Goal: Check status: Check status

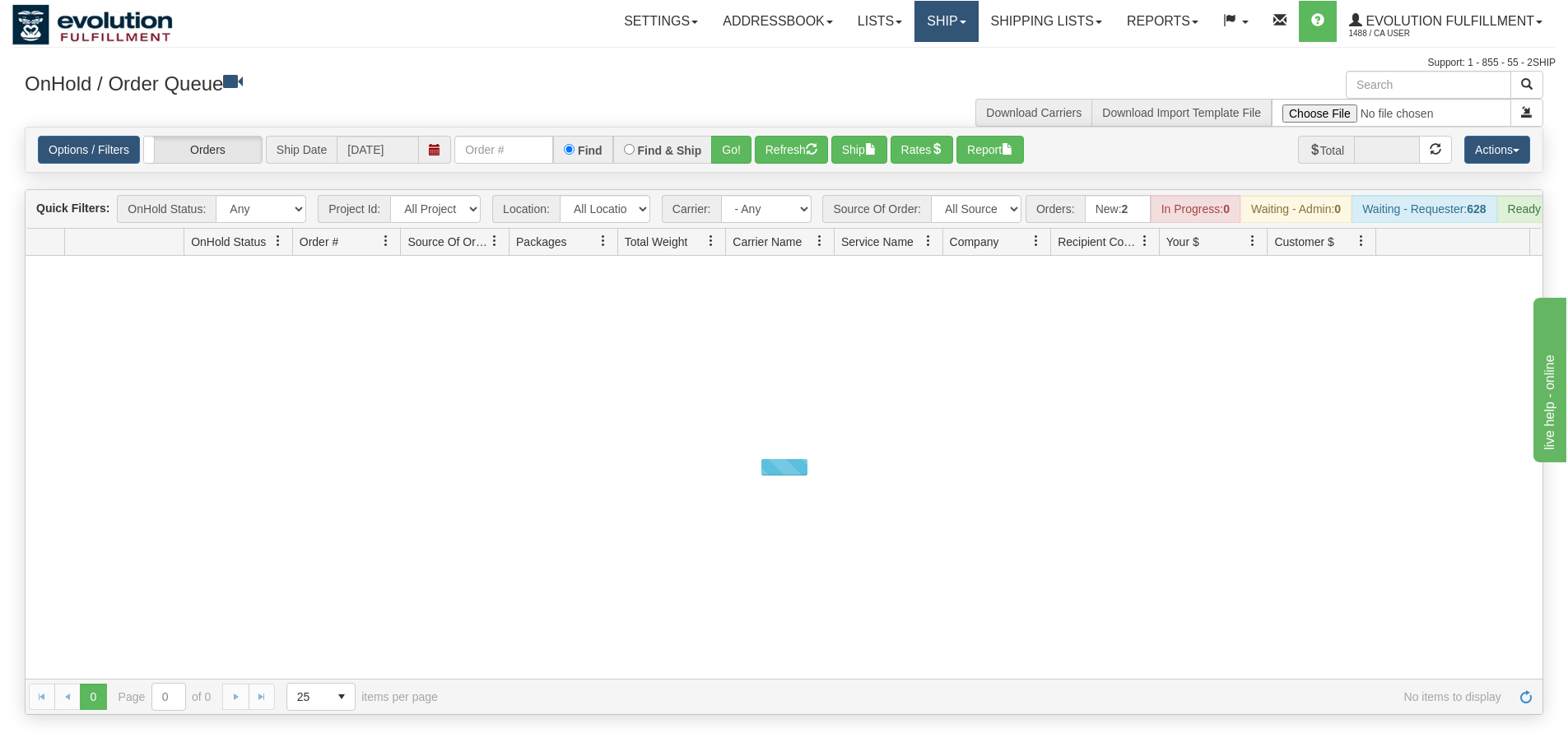
click at [931, 15] on link "Ship" at bounding box center [947, 21] width 63 height 41
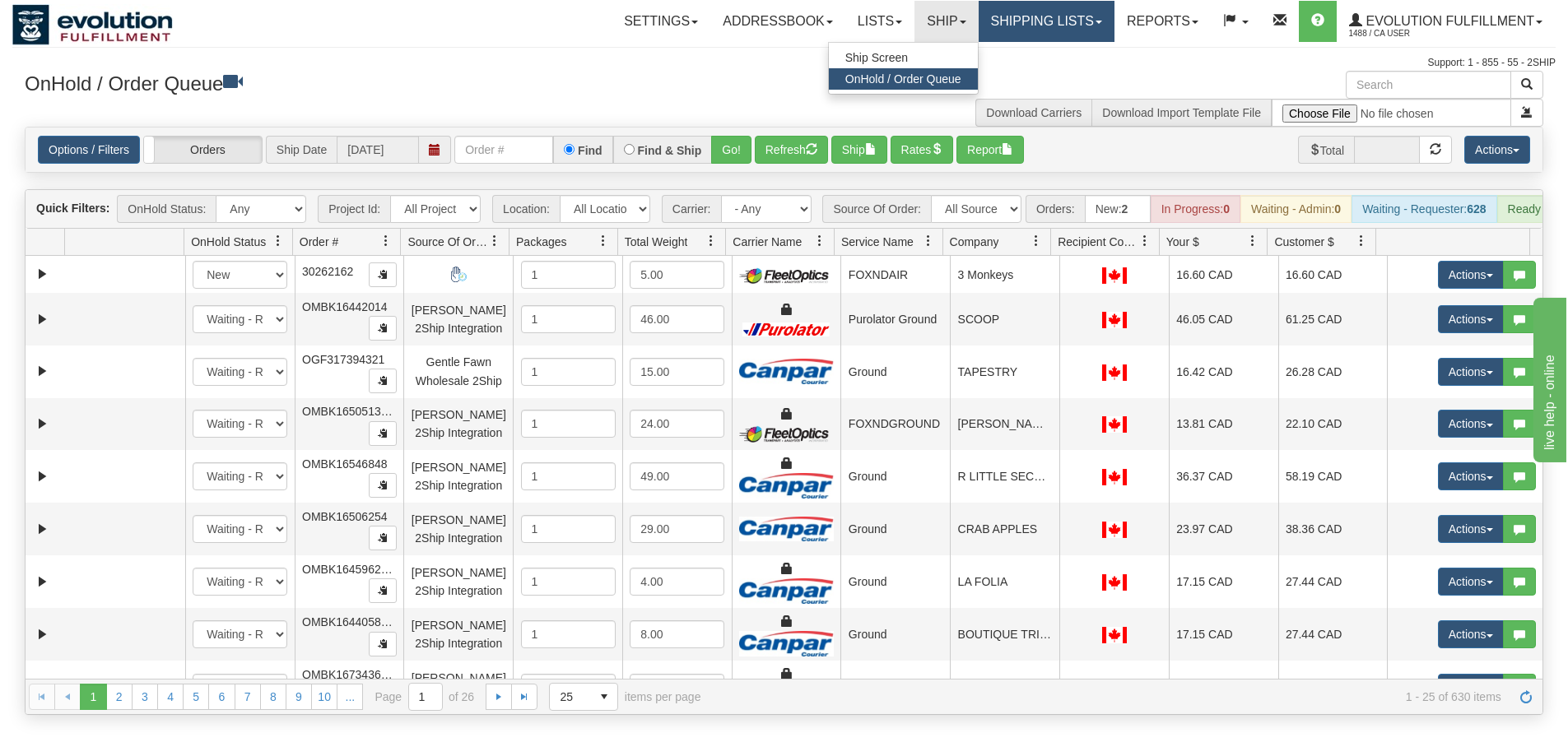
click at [1028, 17] on link "Shipping lists" at bounding box center [1047, 21] width 136 height 41
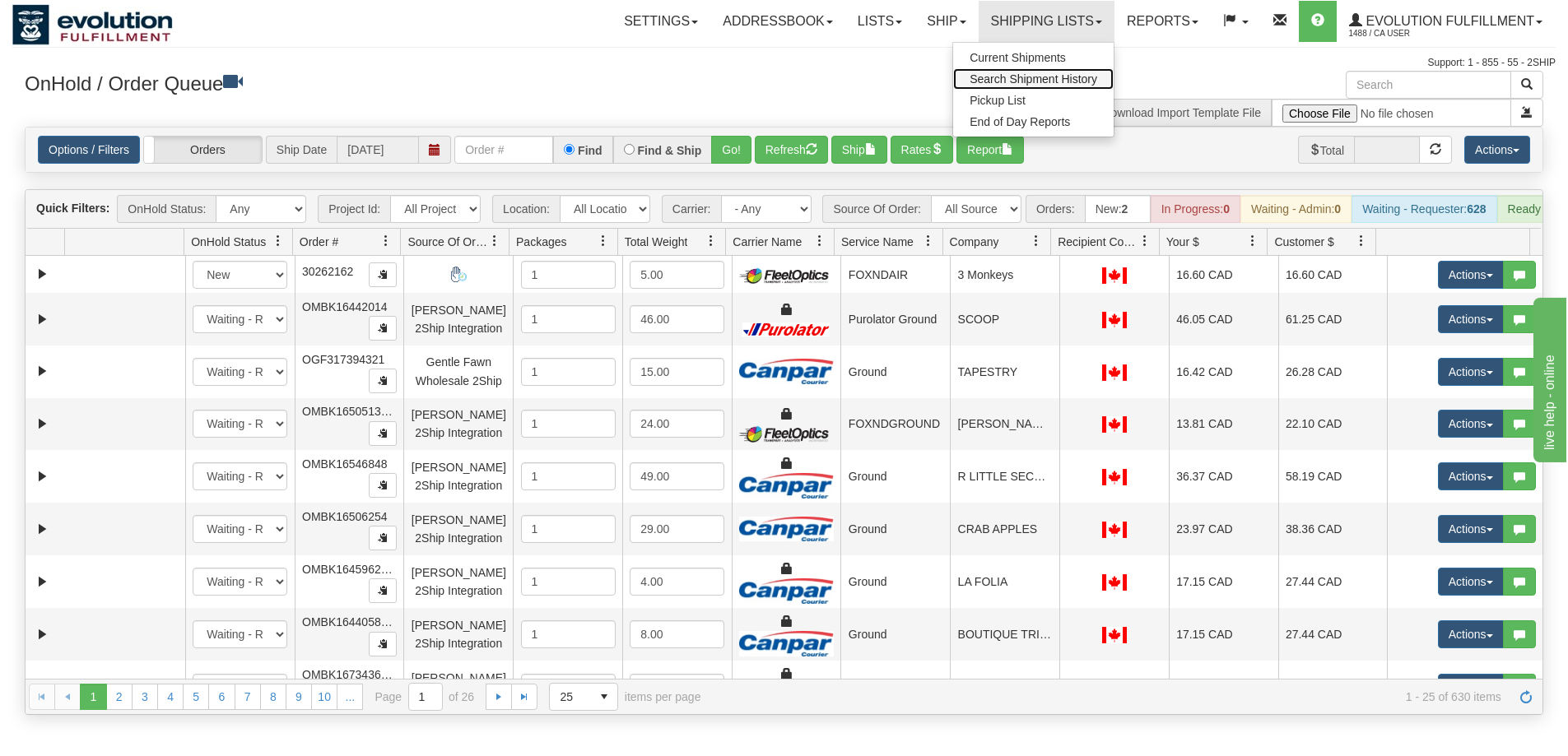
click at [1034, 75] on span "Search Shipment History" at bounding box center [1034, 79] width 128 height 13
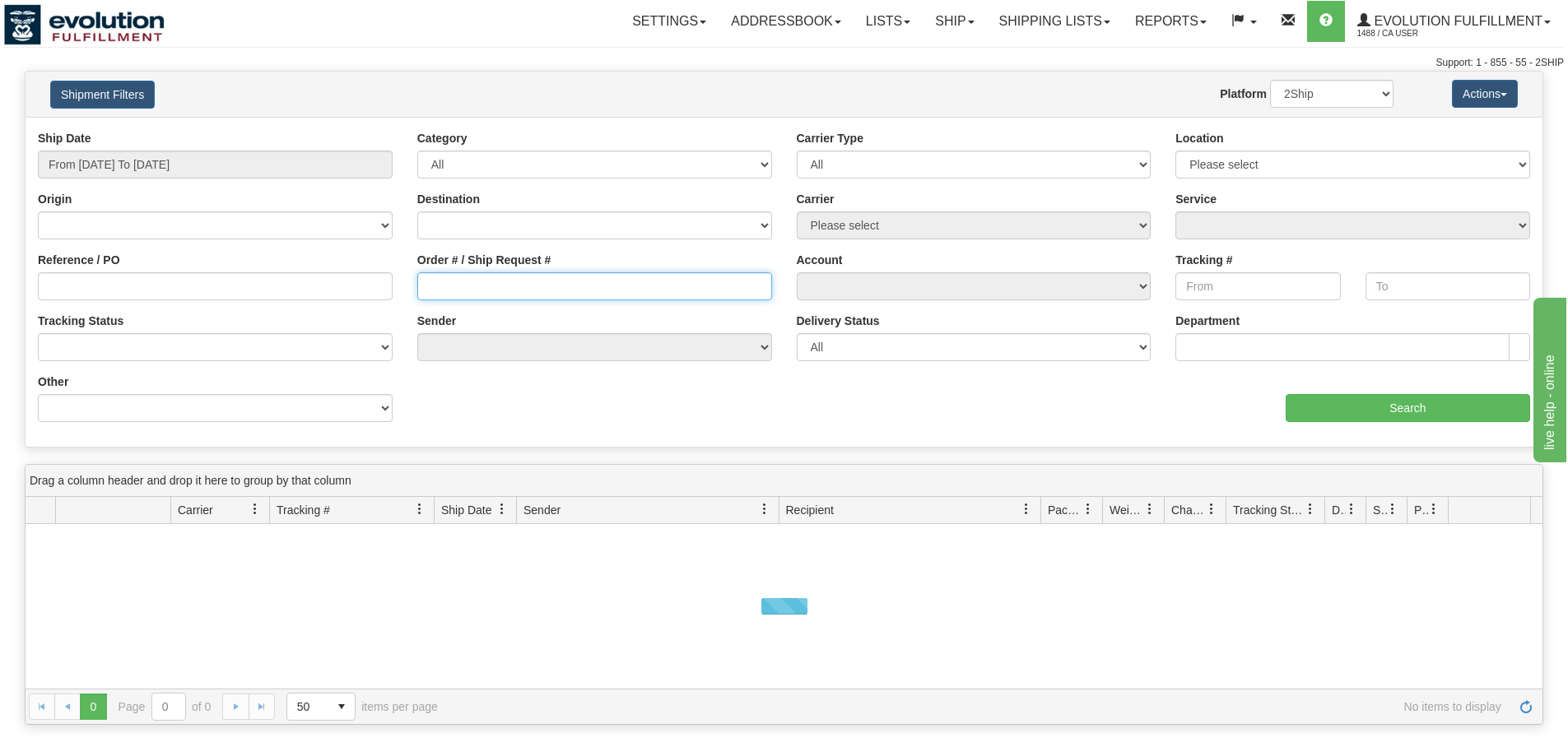
click at [451, 282] on input "Order # / Ship Request #" at bounding box center [594, 286] width 354 height 28
paste input "W1079-1"
type input "W1079-1"
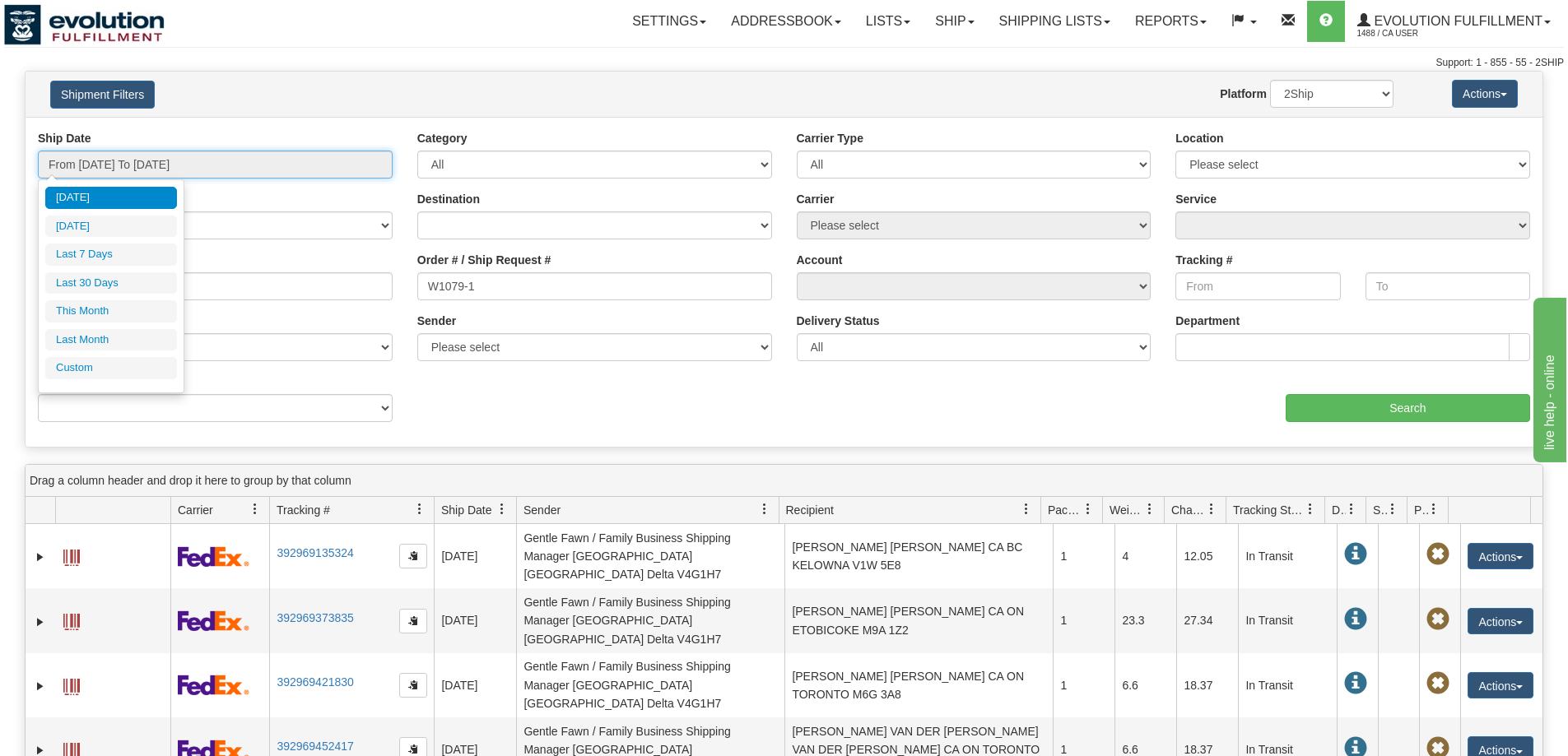
click at [279, 172] on input "From 09/08/2025 To 09/09/2025" at bounding box center [215, 165] width 354 height 28
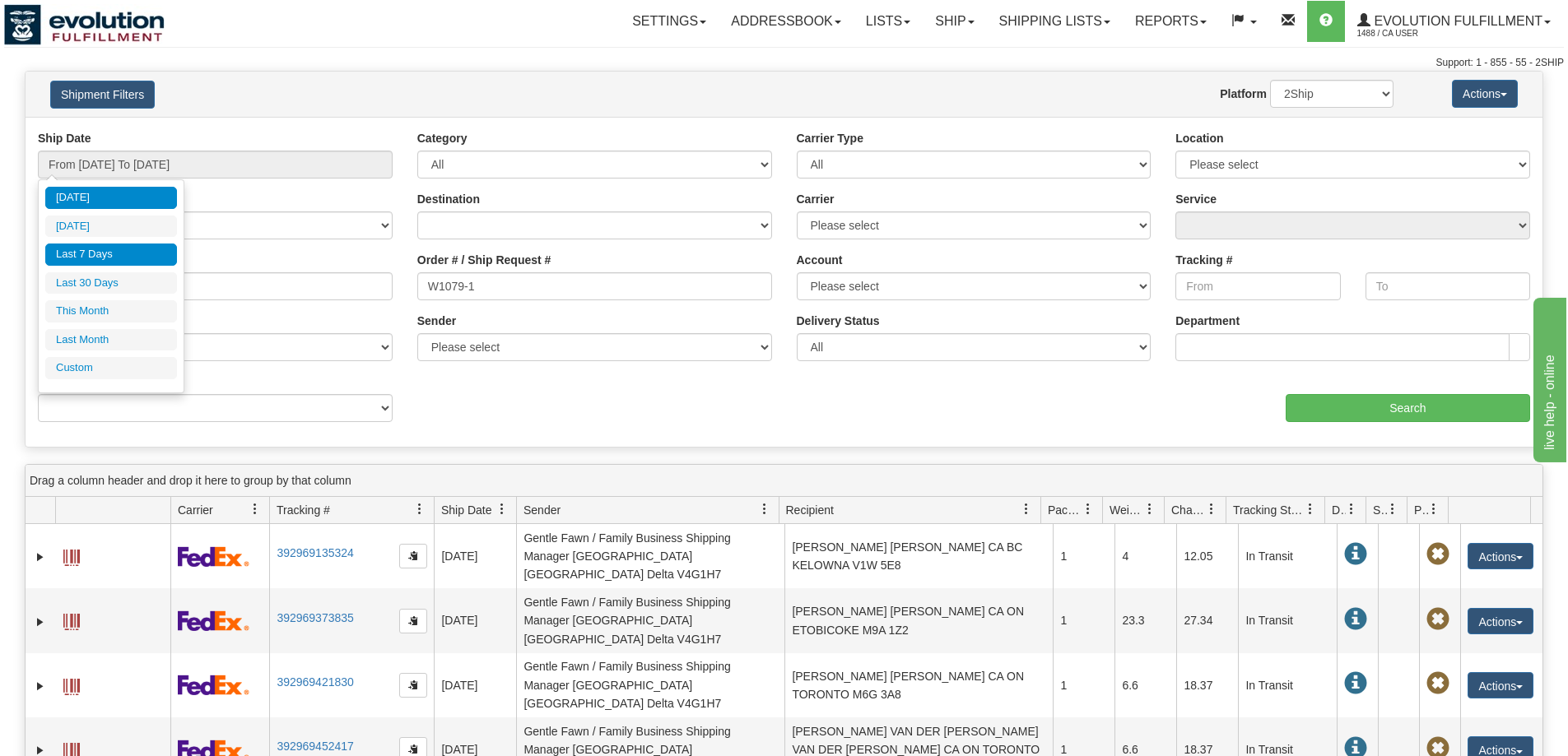
click at [108, 254] on li "Last 7 Days" at bounding box center [111, 254] width 132 height 22
click at [318, 165] on input "From 09/03/2025 To 09/09/2025" at bounding box center [215, 165] width 354 height 28
click at [122, 278] on li "Last 30 Days" at bounding box center [111, 283] width 132 height 22
type input "From 08/11/2025 To 09/09/2025"
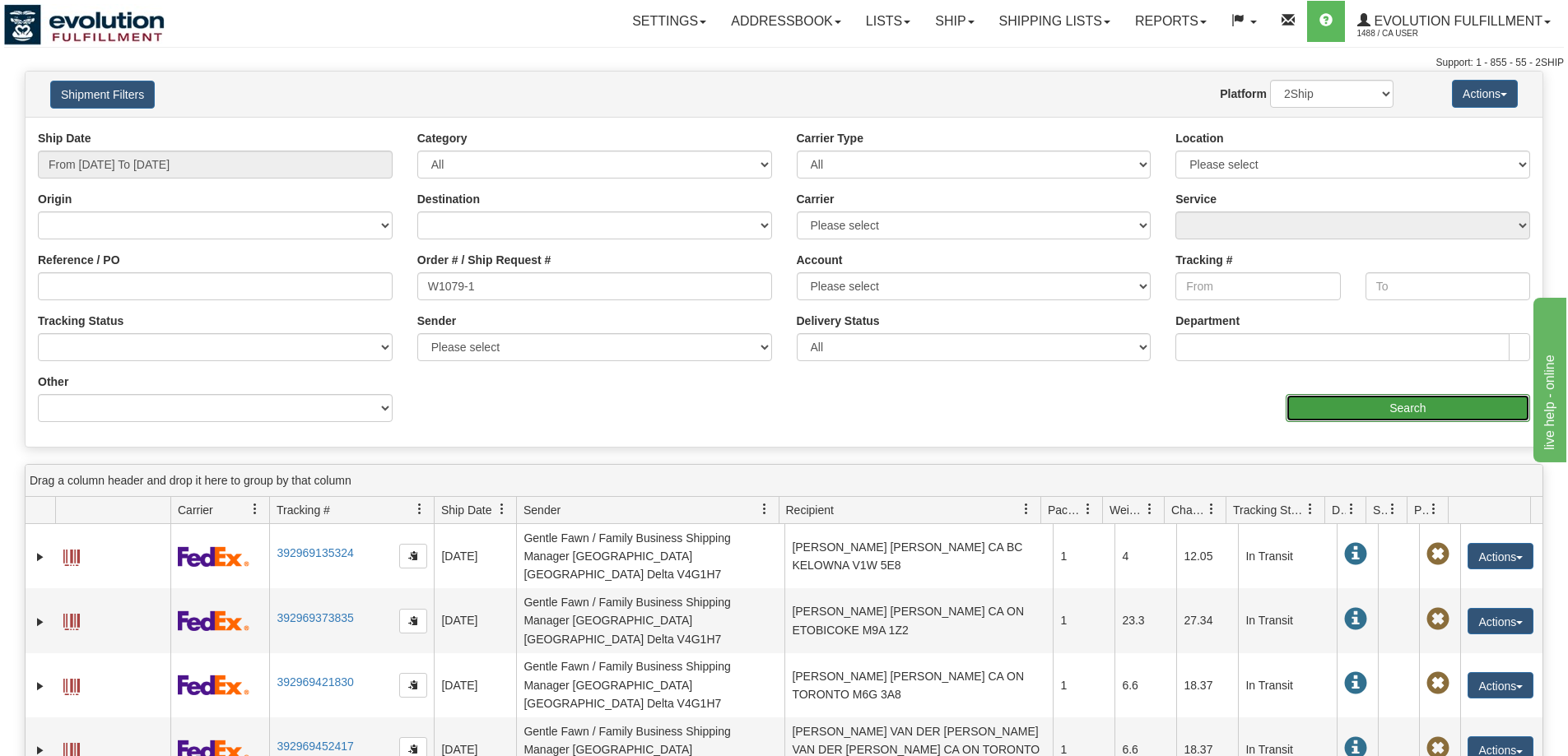
click at [1329, 404] on input "Search" at bounding box center [1408, 408] width 244 height 28
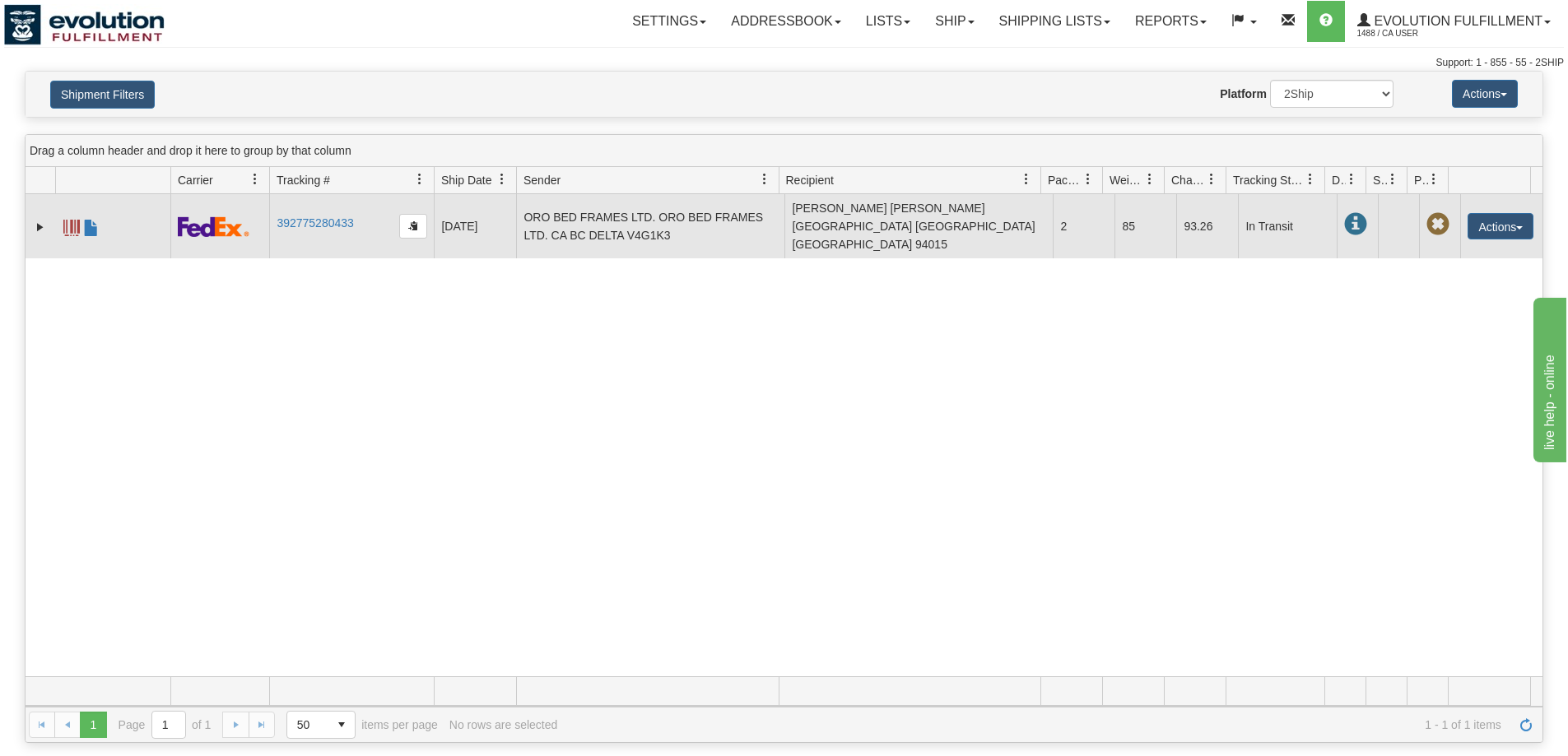
click at [68, 220] on span at bounding box center [72, 228] width 17 height 17
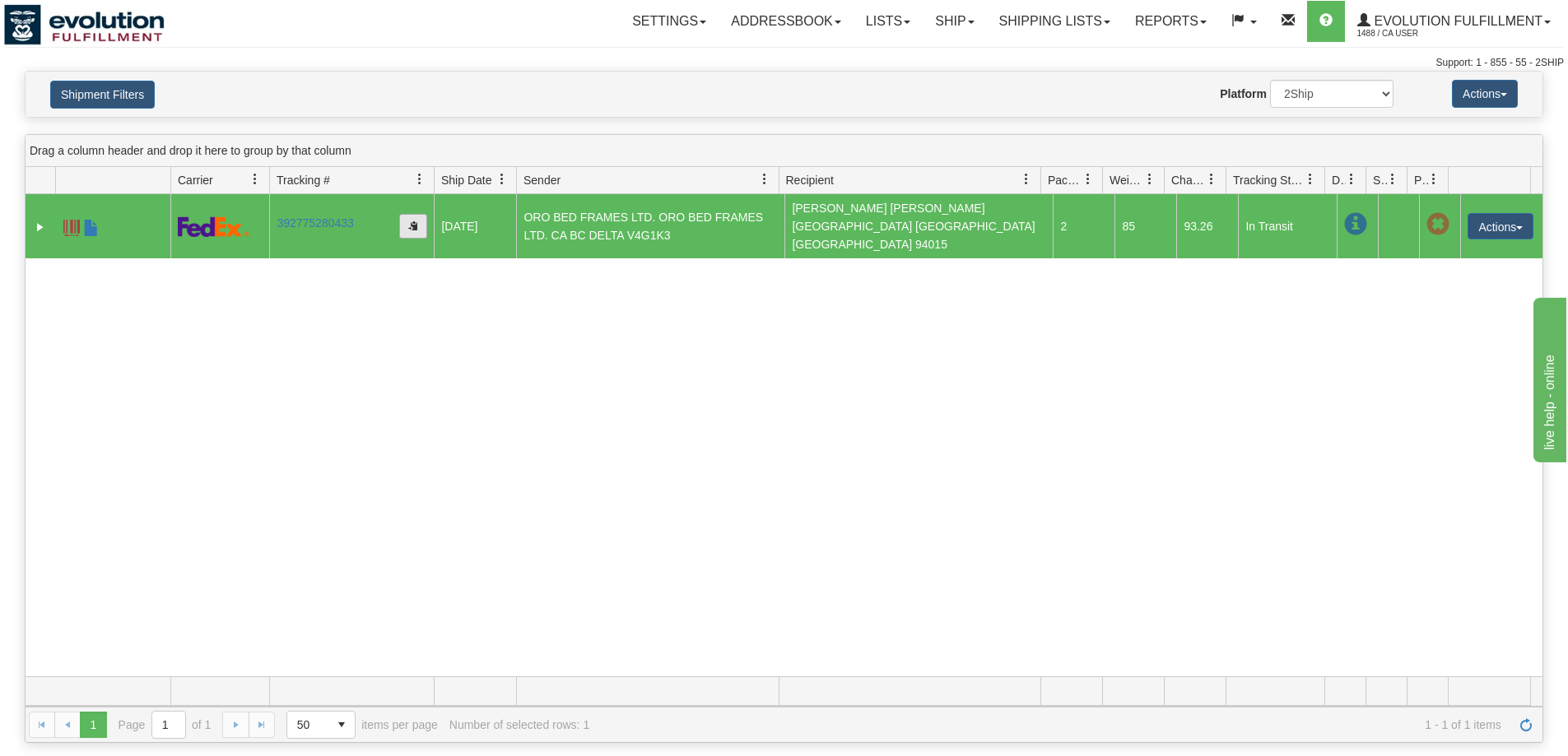
click at [409, 221] on span "button" at bounding box center [413, 226] width 10 height 10
click at [94, 222] on span at bounding box center [91, 228] width 17 height 17
